Goal: Information Seeking & Learning: Learn about a topic

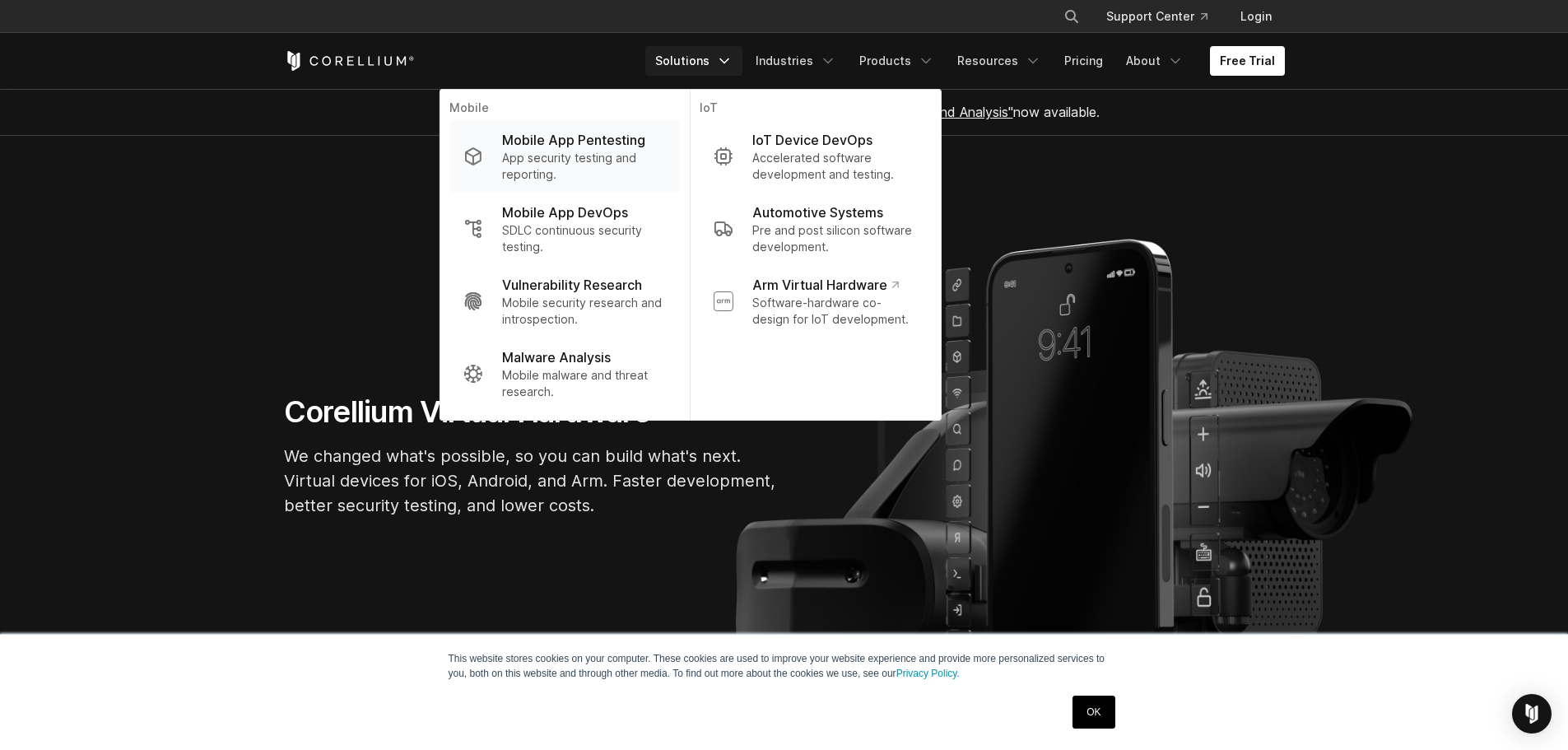
click at [645, 137] on p "Mobile App Pentesting" at bounding box center [574, 139] width 143 height 19
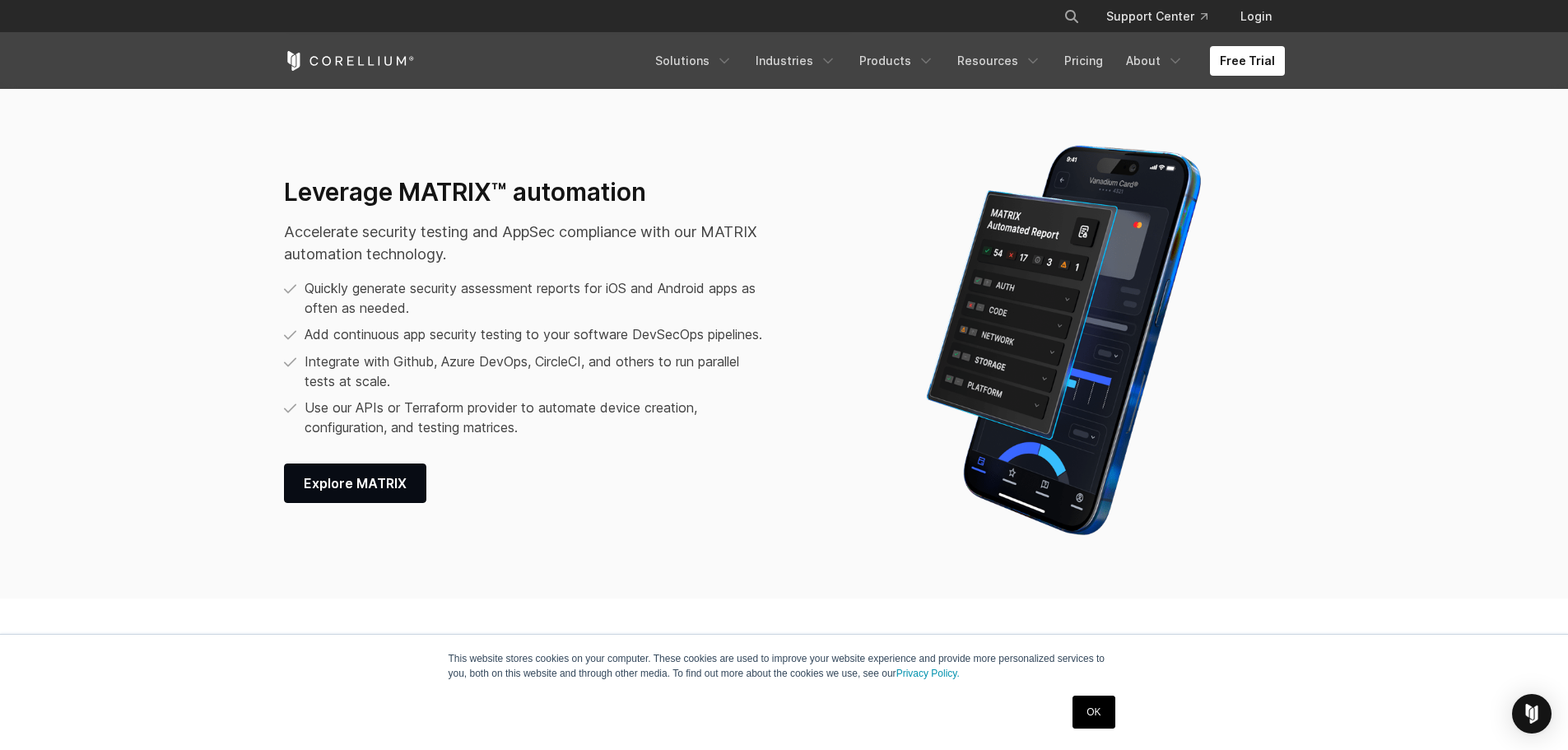
scroll to position [2139, 0]
click at [902, 56] on link "Products" at bounding box center [896, 61] width 94 height 29
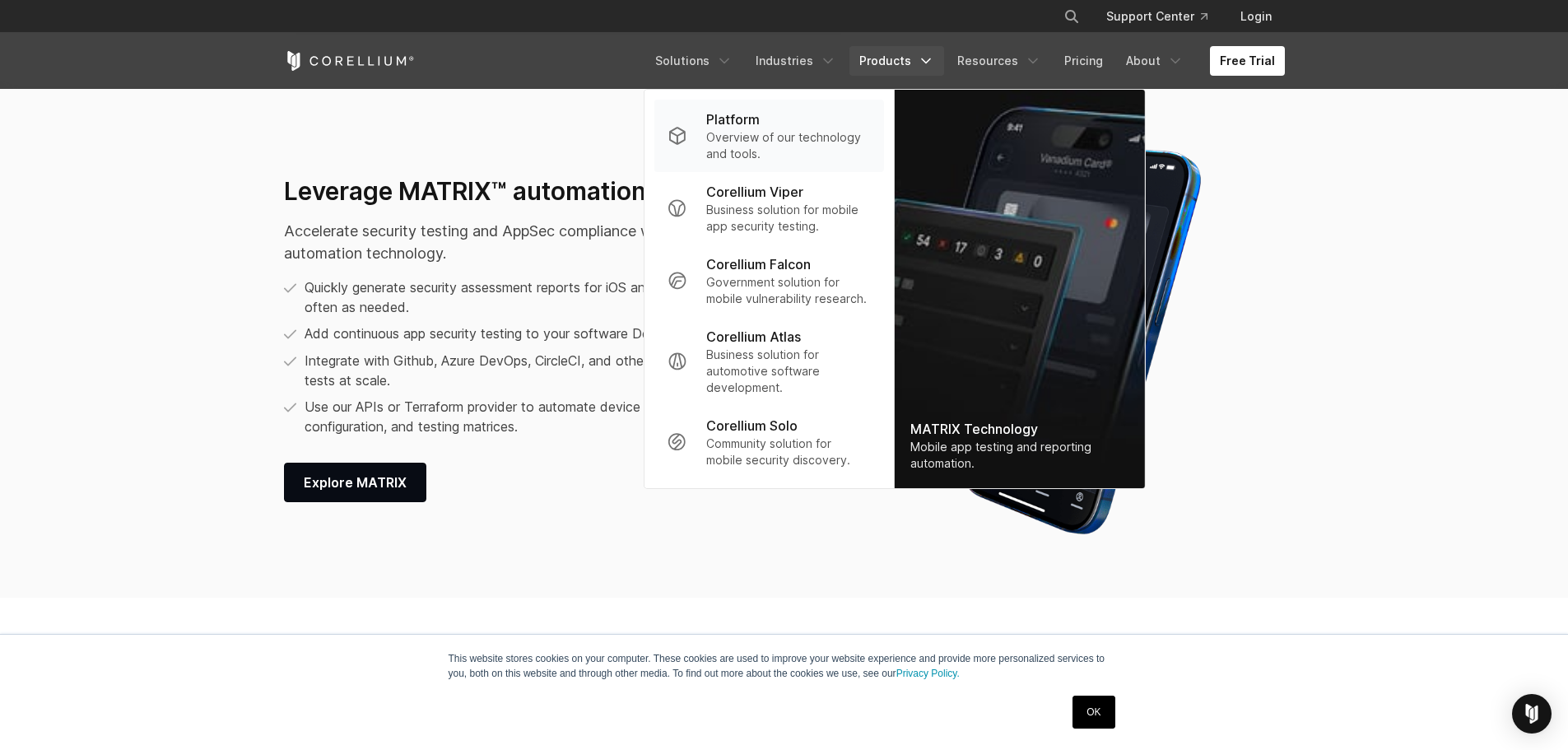
click at [807, 128] on div "Platform" at bounding box center [788, 119] width 163 height 19
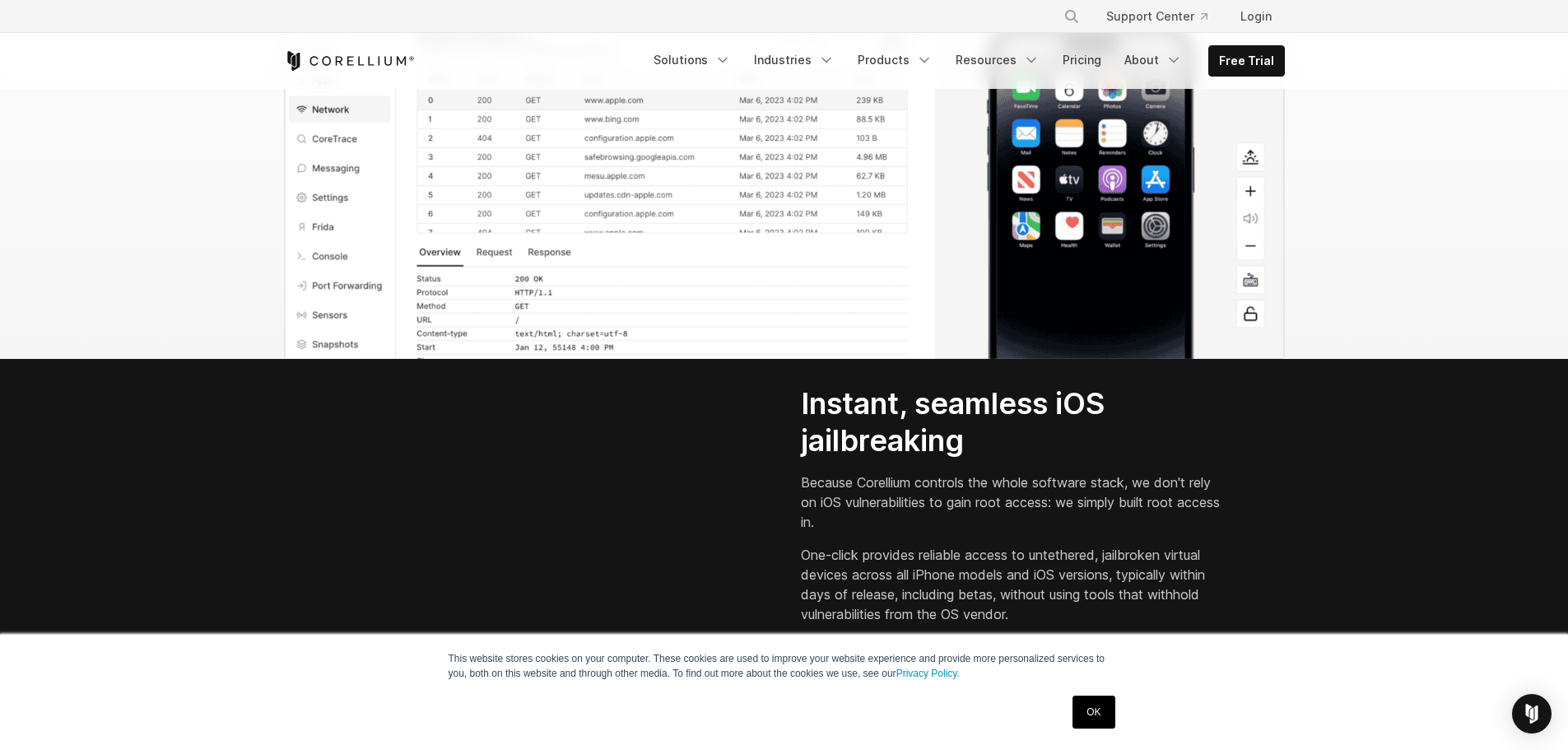
scroll to position [2057, 0]
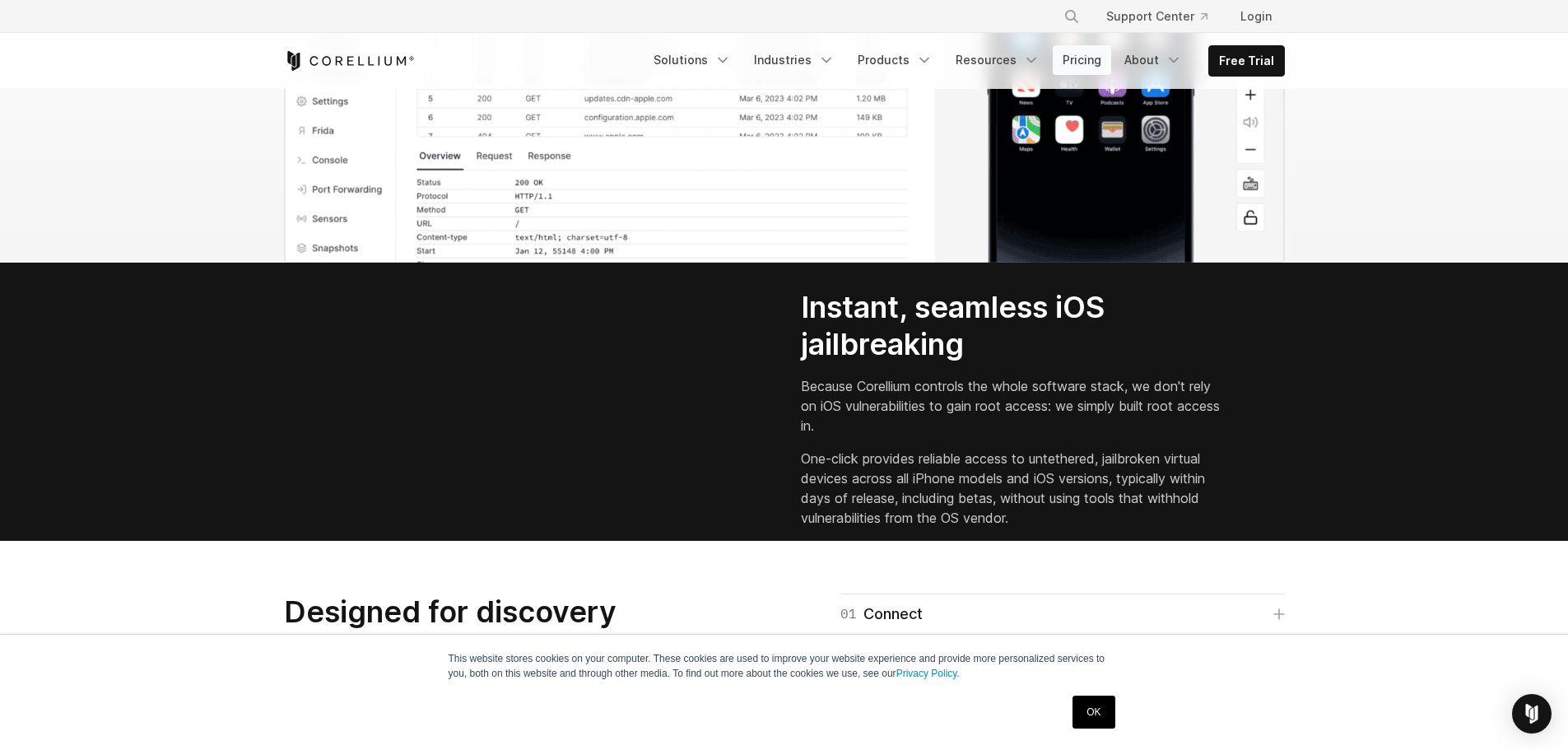
click at [1102, 72] on link "Pricing" at bounding box center [1081, 60] width 58 height 29
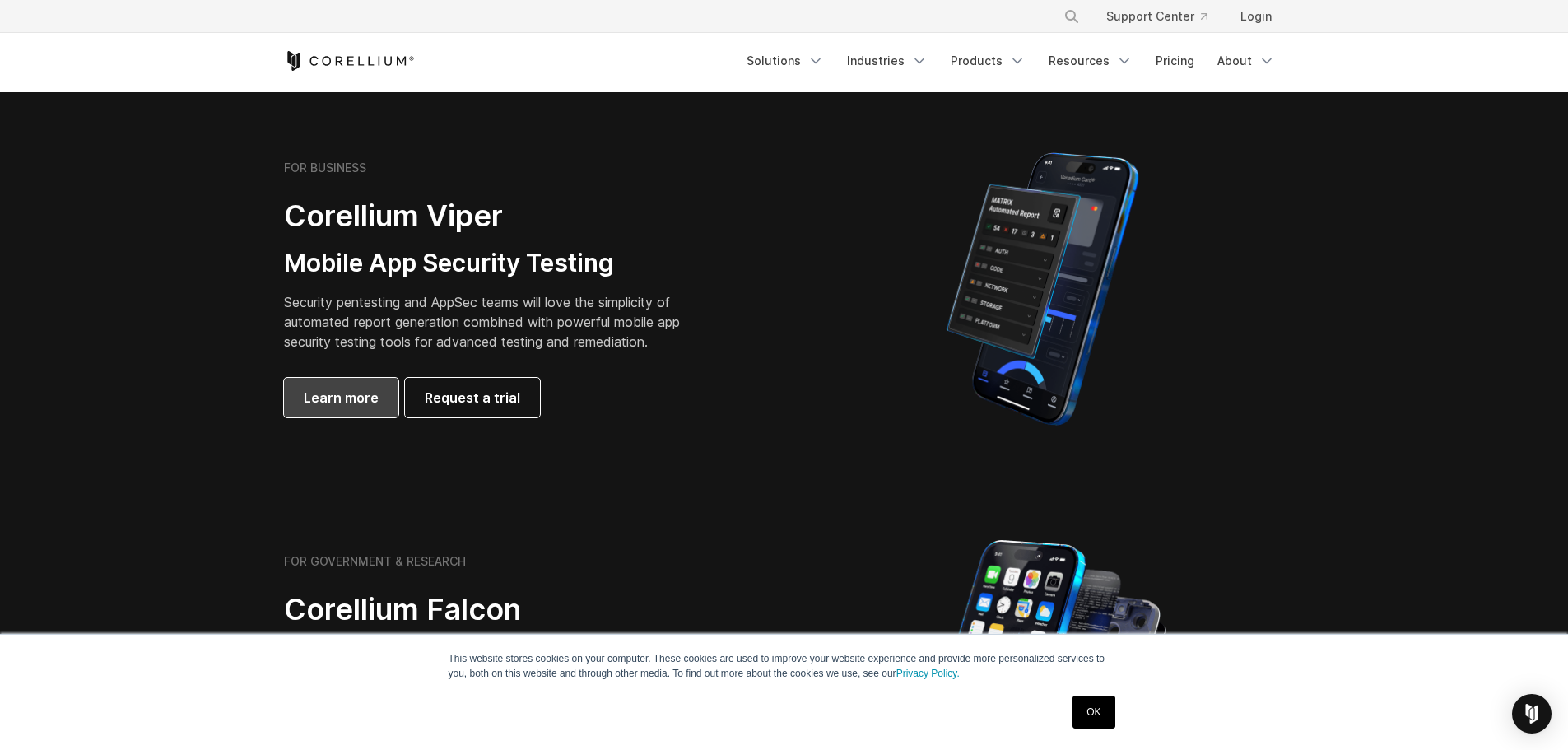
scroll to position [331, 0]
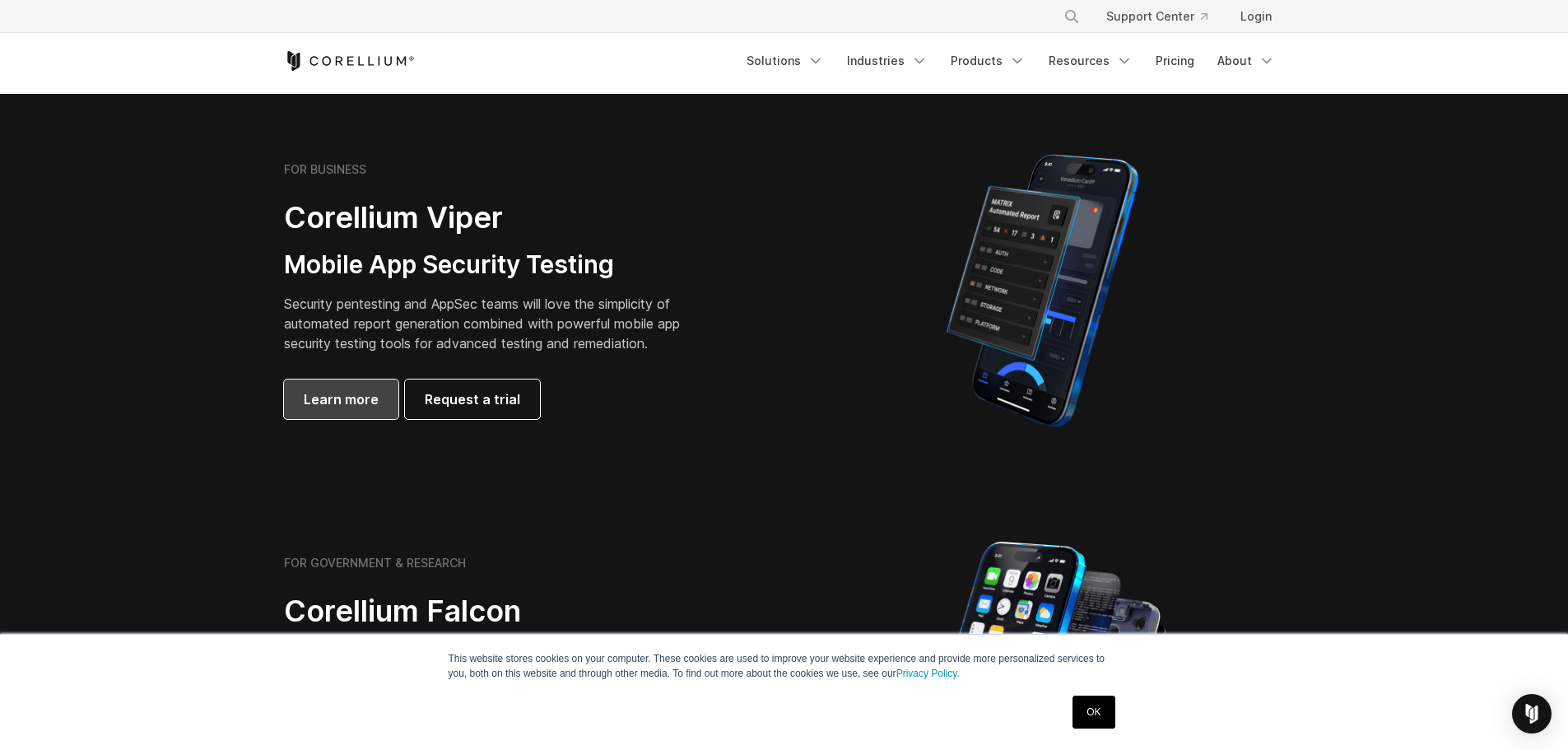
click at [367, 408] on span "Learn more" at bounding box center [340, 399] width 75 height 19
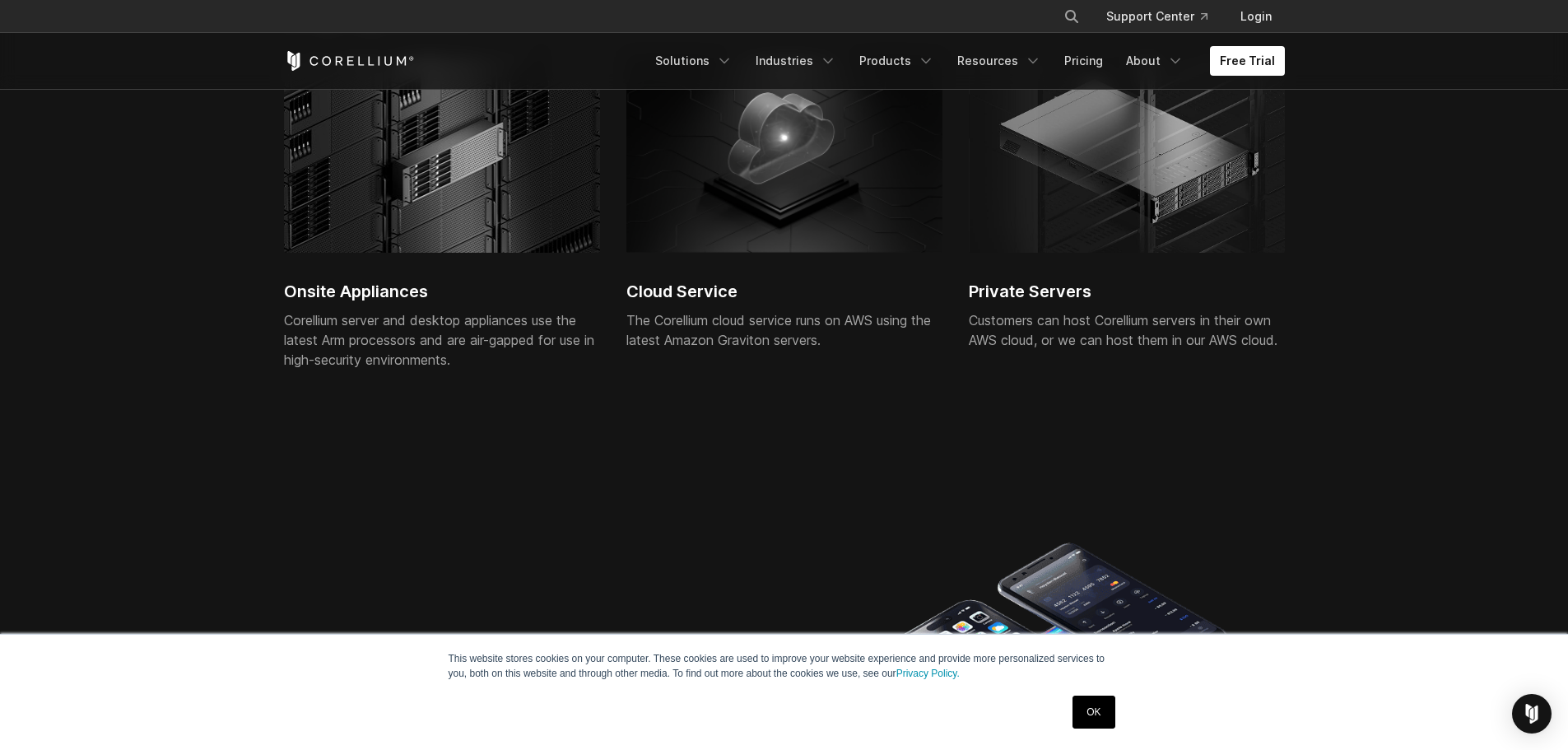
scroll to position [3867, 0]
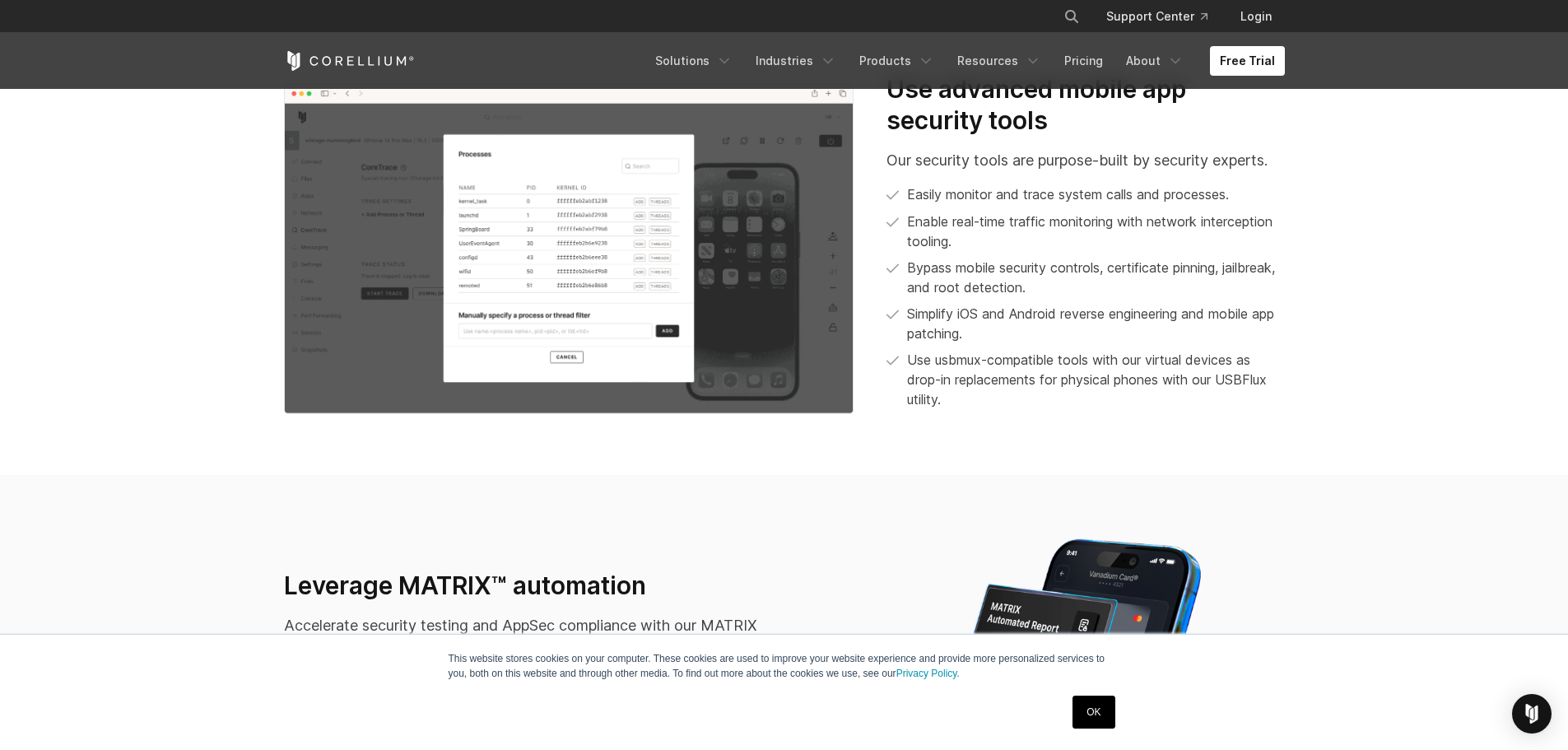
scroll to position [1563, 0]
